Goal: Transaction & Acquisition: Purchase product/service

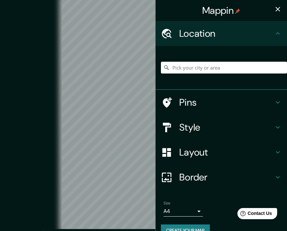
click at [169, 35] on icon at bounding box center [167, 34] width 10 height 10
click at [176, 69] on input "Pick your city or area" at bounding box center [224, 68] width 126 height 12
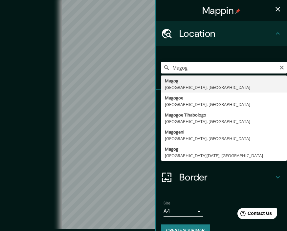
type input "[GEOGRAPHIC_DATA], [GEOGRAPHIC_DATA], [GEOGRAPHIC_DATA]"
click at [278, 175] on icon at bounding box center [277, 177] width 8 height 8
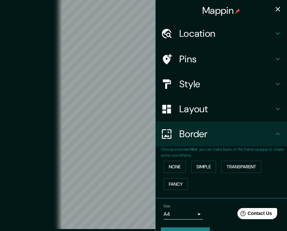
click at [272, 110] on h4 "Layout" at bounding box center [226, 109] width 94 height 12
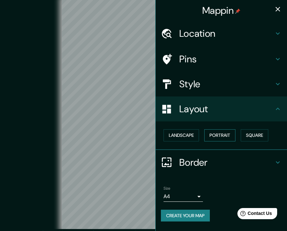
click at [225, 132] on button "Portrait" at bounding box center [219, 135] width 31 height 12
click at [199, 192] on body "Mappin Location Magog, Quebec, Canada Magog Quebec, Canada Magogoe North West, …" at bounding box center [143, 115] width 287 height 231
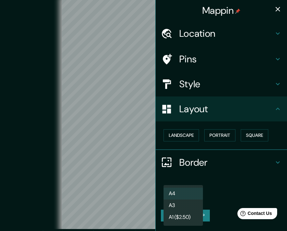
click at [198, 195] on li "A4" at bounding box center [182, 194] width 39 height 12
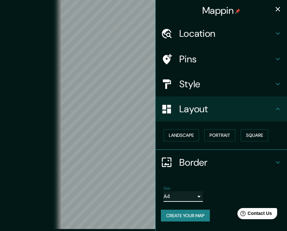
scroll to position [6, 0]
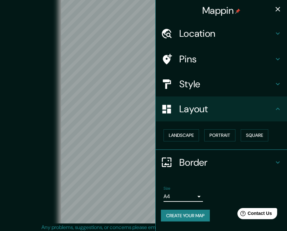
click at [193, 59] on h4 "Pins" at bounding box center [226, 59] width 94 height 12
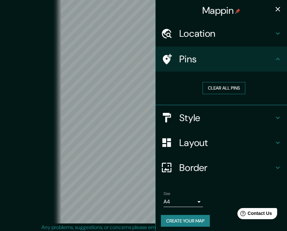
click at [231, 89] on button "Clear all pins" at bounding box center [223, 88] width 43 height 12
click at [195, 117] on h4 "Style" at bounding box center [226, 118] width 94 height 12
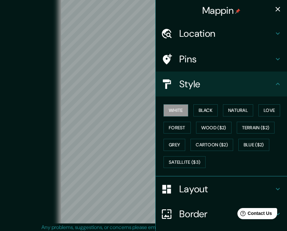
click at [199, 190] on h4 "Layout" at bounding box center [226, 189] width 94 height 12
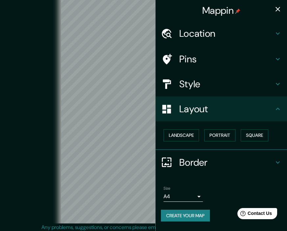
click at [275, 164] on icon at bounding box center [277, 162] width 8 height 8
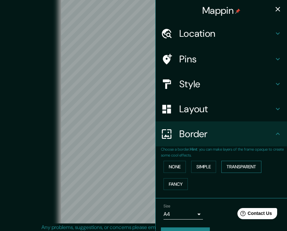
click at [253, 168] on button "Transparent" at bounding box center [241, 167] width 40 height 12
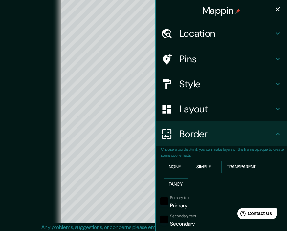
click at [200, 224] on input "Secondary" at bounding box center [199, 224] width 59 height 10
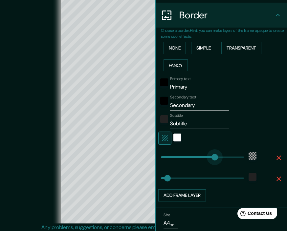
scroll to position [113, 0]
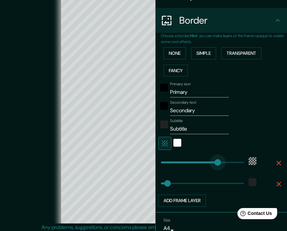
type input "347"
type input "40"
type input "475"
type input "40"
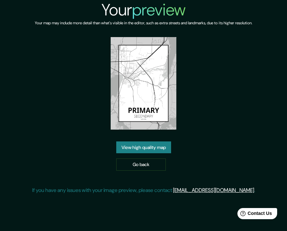
click at [151, 153] on link "View high quality map" at bounding box center [143, 147] width 55 height 12
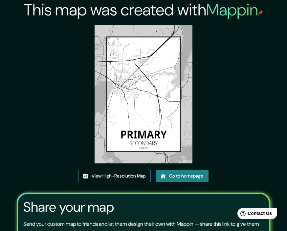
click at [123, 182] on link "View High-Resolution Map" at bounding box center [114, 176] width 72 height 12
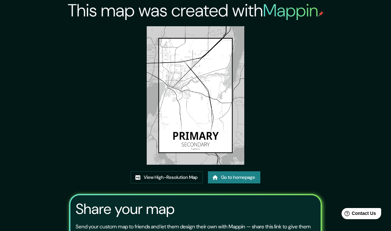
click at [249, 183] on link "Go to homepage" at bounding box center [234, 177] width 52 height 12
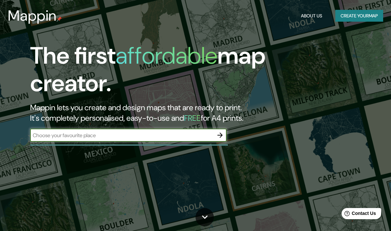
click at [286, 15] on button "Create your map" at bounding box center [360, 16] width 48 height 12
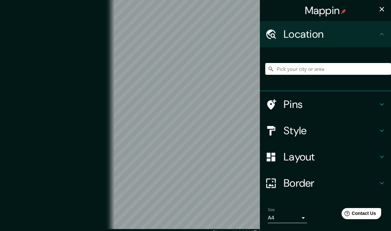
click at [281, 71] on input "Pick your city or area" at bounding box center [329, 69] width 126 height 12
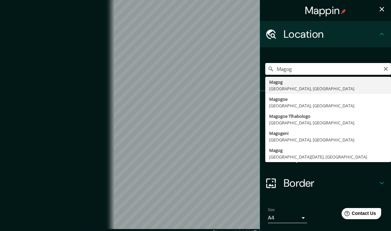
type input "[GEOGRAPHIC_DATA], [GEOGRAPHIC_DATA], [GEOGRAPHIC_DATA]"
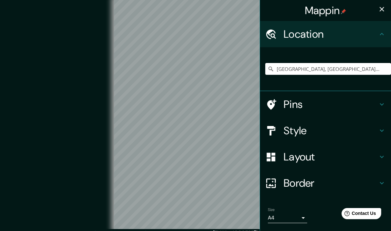
click at [286, 131] on h4 "Style" at bounding box center [331, 130] width 94 height 13
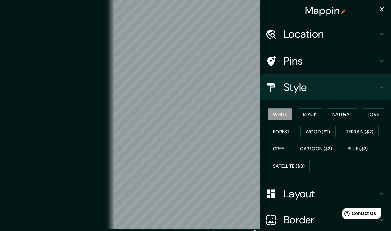
click at [286, 196] on h4 "Layout" at bounding box center [331, 193] width 94 height 13
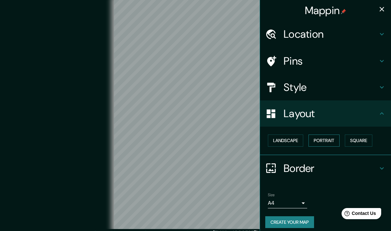
click at [286, 140] on button "Portrait" at bounding box center [324, 140] width 31 height 12
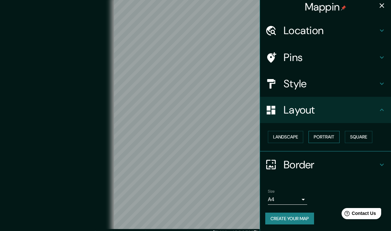
scroll to position [3, 0]
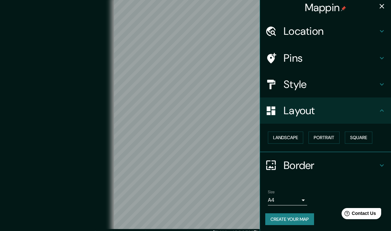
click at [286, 167] on icon at bounding box center [382, 165] width 8 height 8
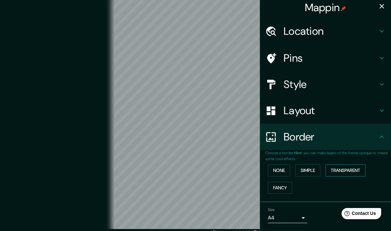
click at [286, 172] on button "Transparent" at bounding box center [346, 170] width 40 height 12
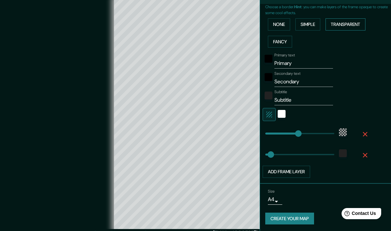
scroll to position [149, 0]
click at [282, 60] on input "Primary" at bounding box center [304, 63] width 59 height 10
type input "Primar"
type input "239"
type input "40"
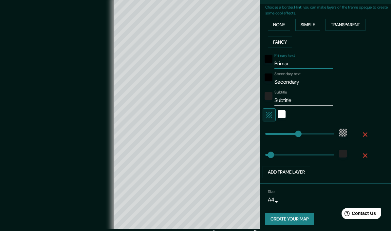
type input "Prima"
type input "239"
type input "40"
type input "Prim"
type input "239"
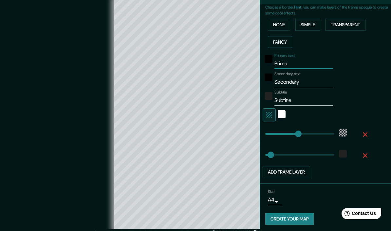
type input "40"
type input "Pri"
type input "239"
type input "40"
type input "Pr"
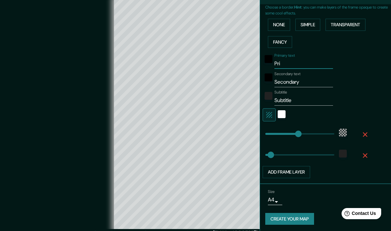
type input "239"
type input "40"
type input "P"
type input "239"
type input "40"
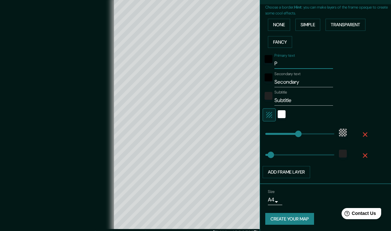
type input "239"
type input "40"
type input "M"
type input "239"
type input "40"
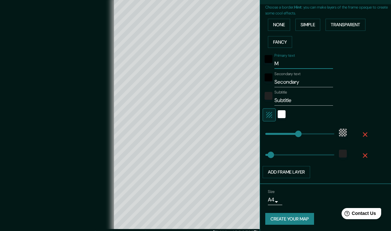
type input "Ma"
type input "239"
type input "40"
type input "Mag"
type input "239"
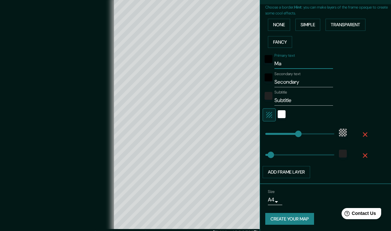
type input "40"
type input "Mago"
type input "239"
type input "40"
type input "Magog"
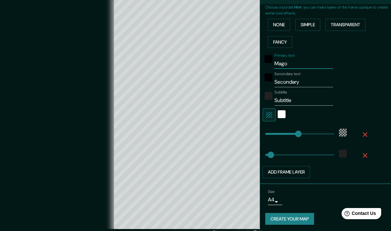
type input "239"
type input "40"
type input "Magog"
click at [286, 82] on input "Secondary" at bounding box center [304, 82] width 59 height 10
type input "Secondar"
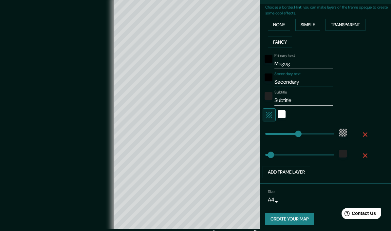
type input "239"
type input "40"
type input "Seconda"
type input "239"
type input "40"
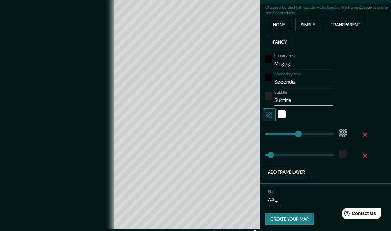
type input "Second"
type input "239"
type input "40"
type input "Secon"
type input "239"
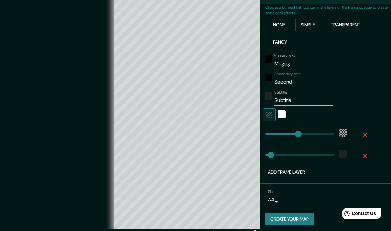
type input "40"
type input "Seco"
type input "239"
type input "40"
type input "Sec"
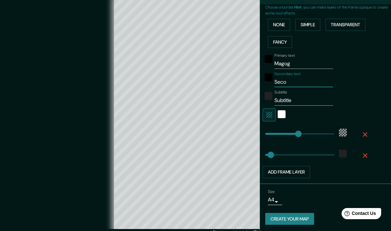
type input "239"
type input "40"
type input "Se"
type input "239"
type input "40"
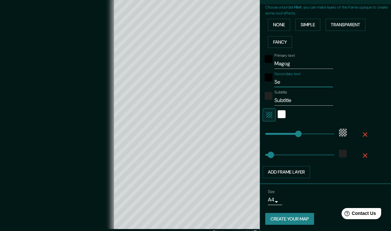
type input "S"
type input "239"
type input "40"
type input "239"
type input "40"
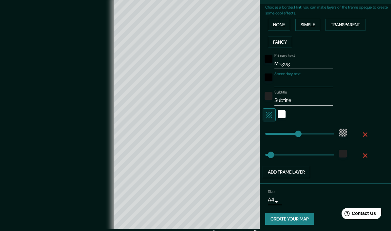
type input "Q"
type input "239"
type input "40"
type input "Qu"
type input "239"
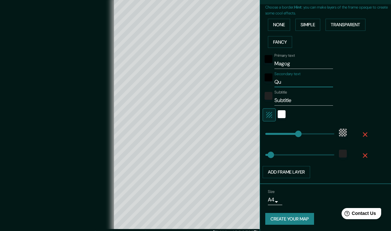
type input "40"
type input "Qub"
type input "239"
type input "40"
type input "Qube"
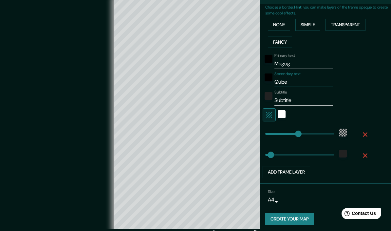
type input "239"
type input "40"
type input "Qubec"
type input "239"
type input "40"
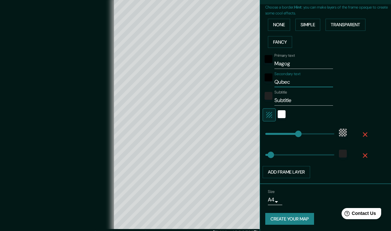
type input "Qubec"
click at [286, 102] on input "Subtitle" at bounding box center [304, 100] width 59 height 10
type input "Subtitl"
type input "239"
type input "40"
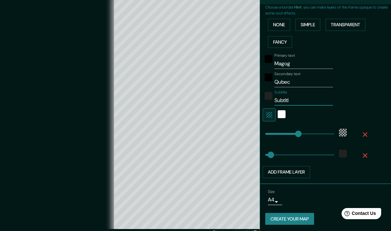
type input "Subtit"
type input "239"
type input "40"
type input "Subti"
type input "239"
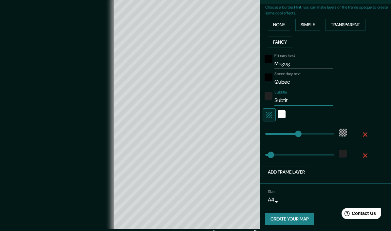
type input "40"
type input "Subt"
type input "239"
type input "40"
type input "Sub"
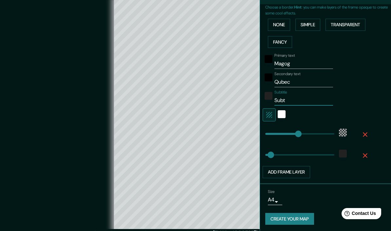
type input "239"
type input "40"
type input "Su"
type input "239"
type input "40"
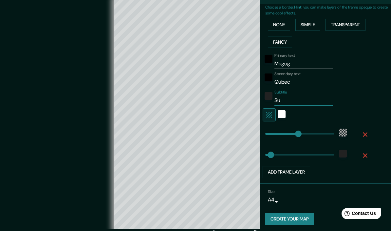
type input "S"
type input "239"
type input "40"
type input "239"
type input "40"
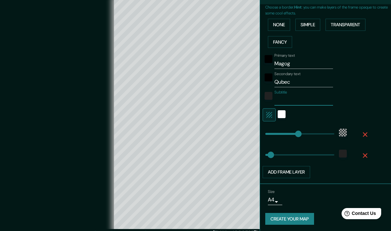
type input "9"
type input "239"
type input "40"
type input "9/"
type input "239"
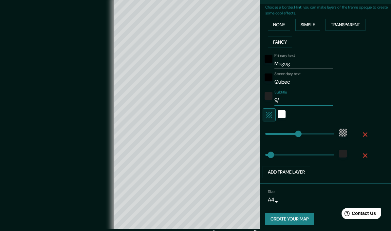
type input "40"
type input "9/6"
type input "239"
type input "40"
type input "9/6/"
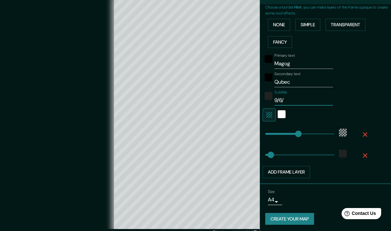
type input "239"
type input "40"
type input "9/6/2"
type input "239"
type input "40"
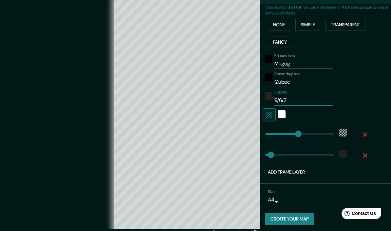
type input "[DATE]"
type input "239"
type input "40"
type input "9/6/202"
type input "239"
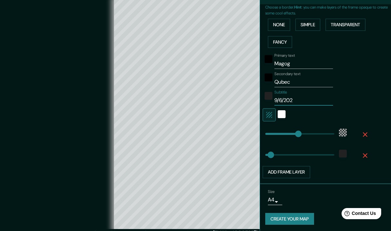
type input "40"
type input "[DATE]"
type input "239"
type input "40"
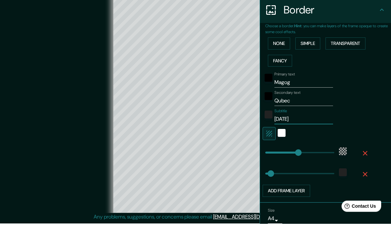
scroll to position [120, 0]
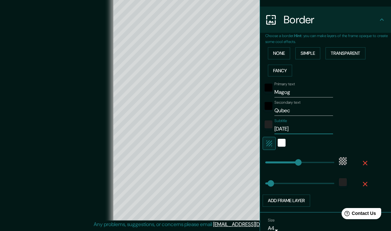
type input "[DATE]"
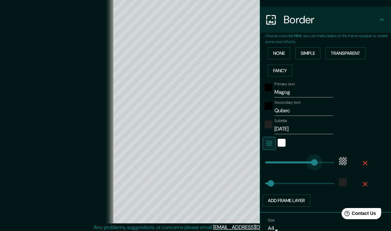
type input "371"
type input "40"
type input "475"
type input "294"
type input "81"
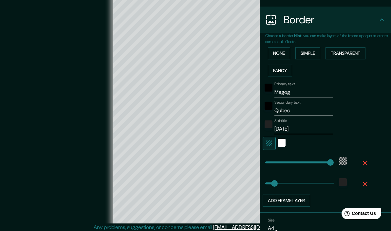
type input "84"
type input "12"
type input "0"
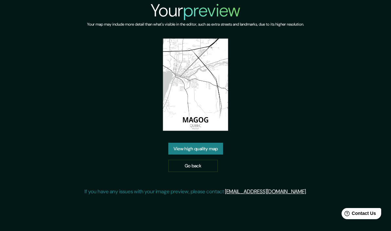
click at [208, 155] on link "View high quality map" at bounding box center [196, 149] width 55 height 12
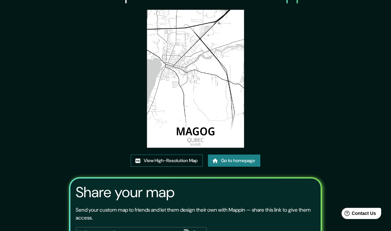
scroll to position [17, 0]
click at [175, 167] on link "View High-Resolution Map" at bounding box center [167, 160] width 72 height 12
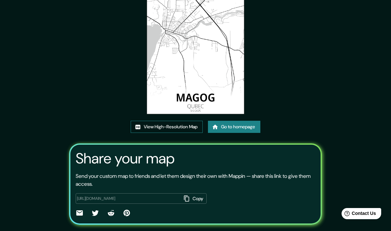
scroll to position [56, 0]
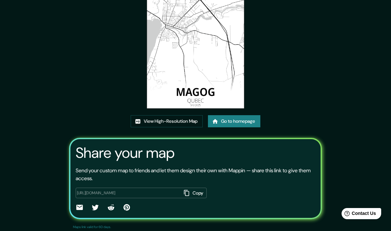
click at [184, 198] on button "Copy" at bounding box center [194, 193] width 26 height 11
click at [76, 210] on icon at bounding box center [79, 207] width 7 height 5
click at [329, 87] on div "This map was created with Mappin View High-Resolution Map Go to homepage Share …" at bounding box center [196, 93] width 267 height 298
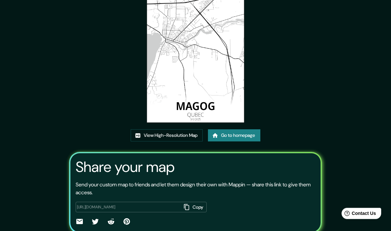
scroll to position [0, 0]
